Goal: Task Accomplishment & Management: Manage account settings

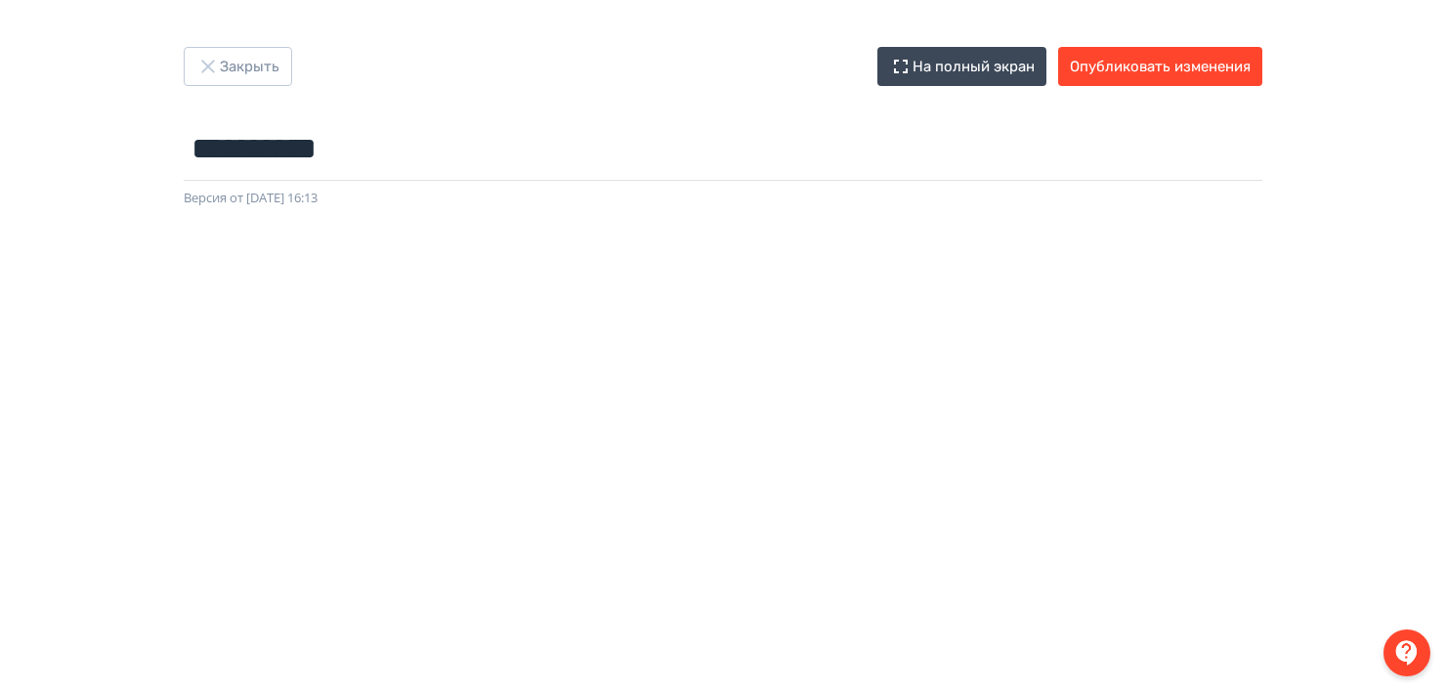
click at [942, 39] on div "**********" at bounding box center [723, 346] width 1446 height 692
click at [947, 64] on button "На полный экран" at bounding box center [961, 66] width 169 height 39
click at [1101, 74] on button "Опубликовать изменения" at bounding box center [1160, 66] width 204 height 39
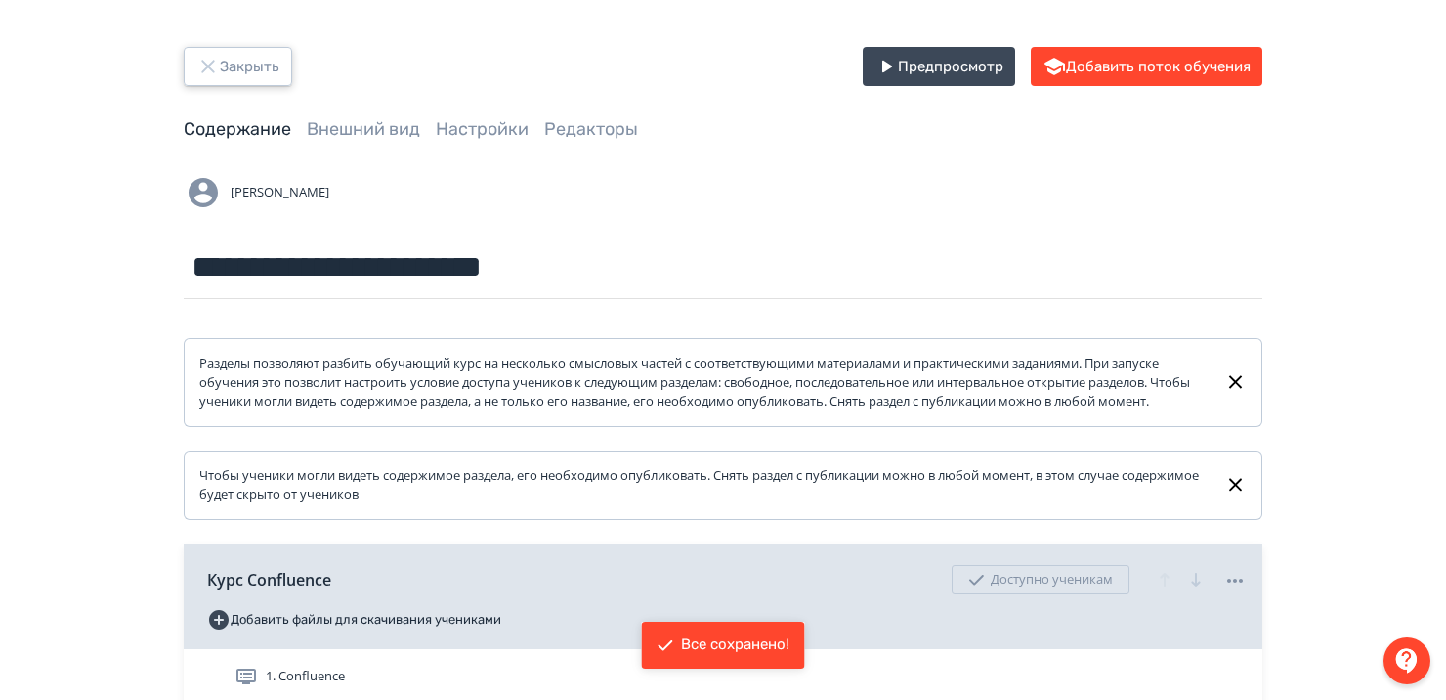
click at [222, 71] on button "Закрыть" at bounding box center [238, 66] width 108 height 39
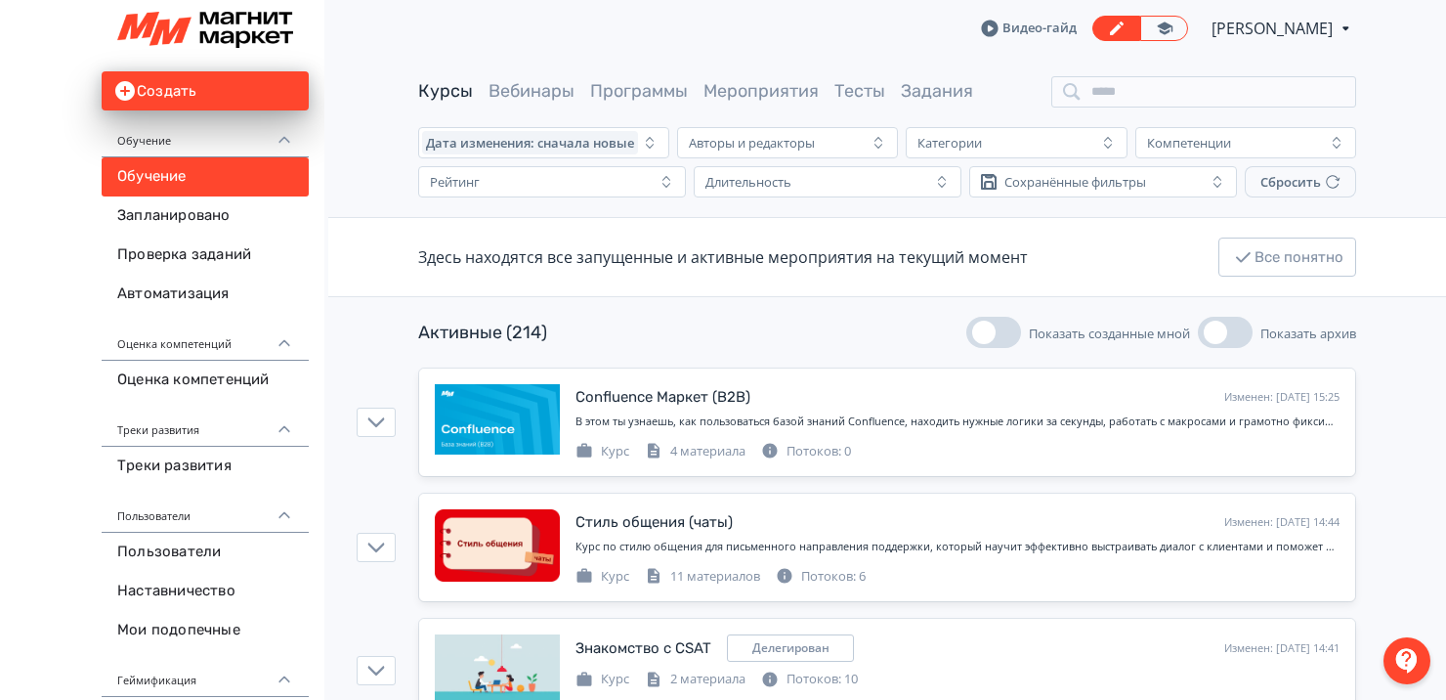
click at [1280, 35] on span "[PERSON_NAME]" at bounding box center [1274, 28] width 124 height 23
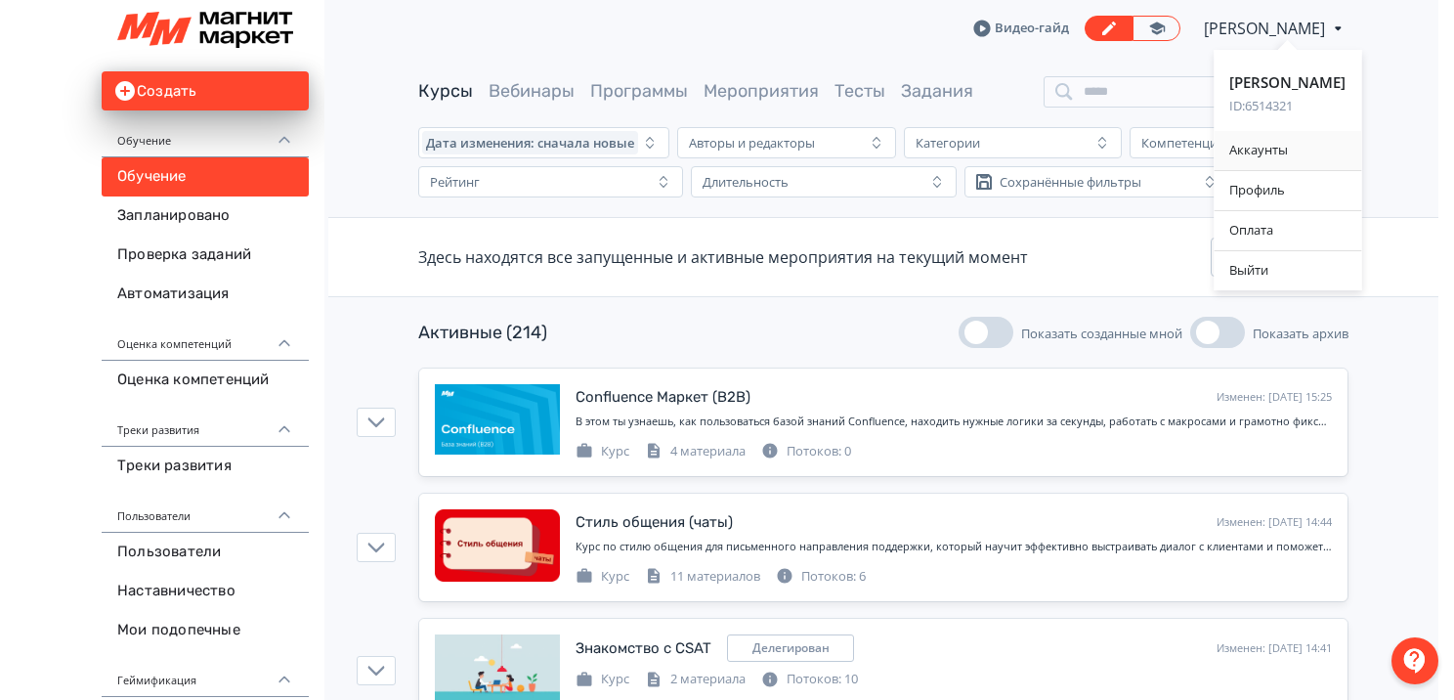
click at [1248, 160] on div "Аккаунты" at bounding box center [1288, 150] width 148 height 39
